Goal: Task Accomplishment & Management: Manage account settings

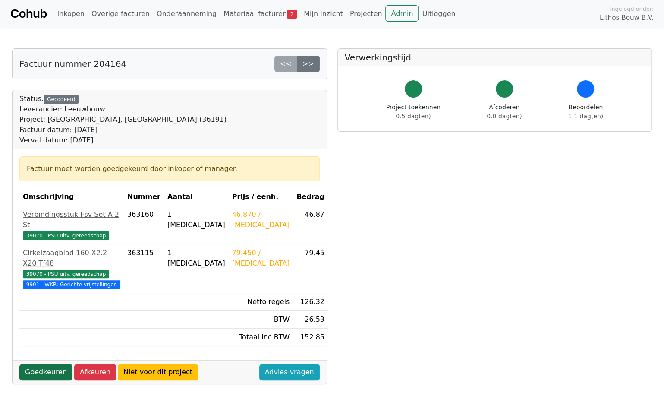
click at [54, 364] on link "Goedkeuren" at bounding box center [45, 372] width 53 height 16
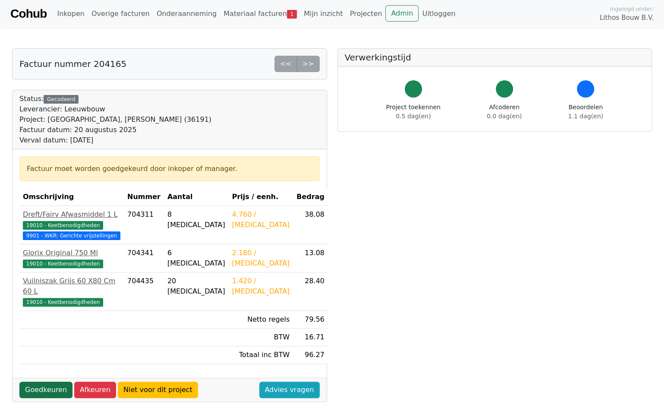
click at [52, 387] on link "Goedkeuren" at bounding box center [45, 389] width 53 height 16
